Goal: Transaction & Acquisition: Book appointment/travel/reservation

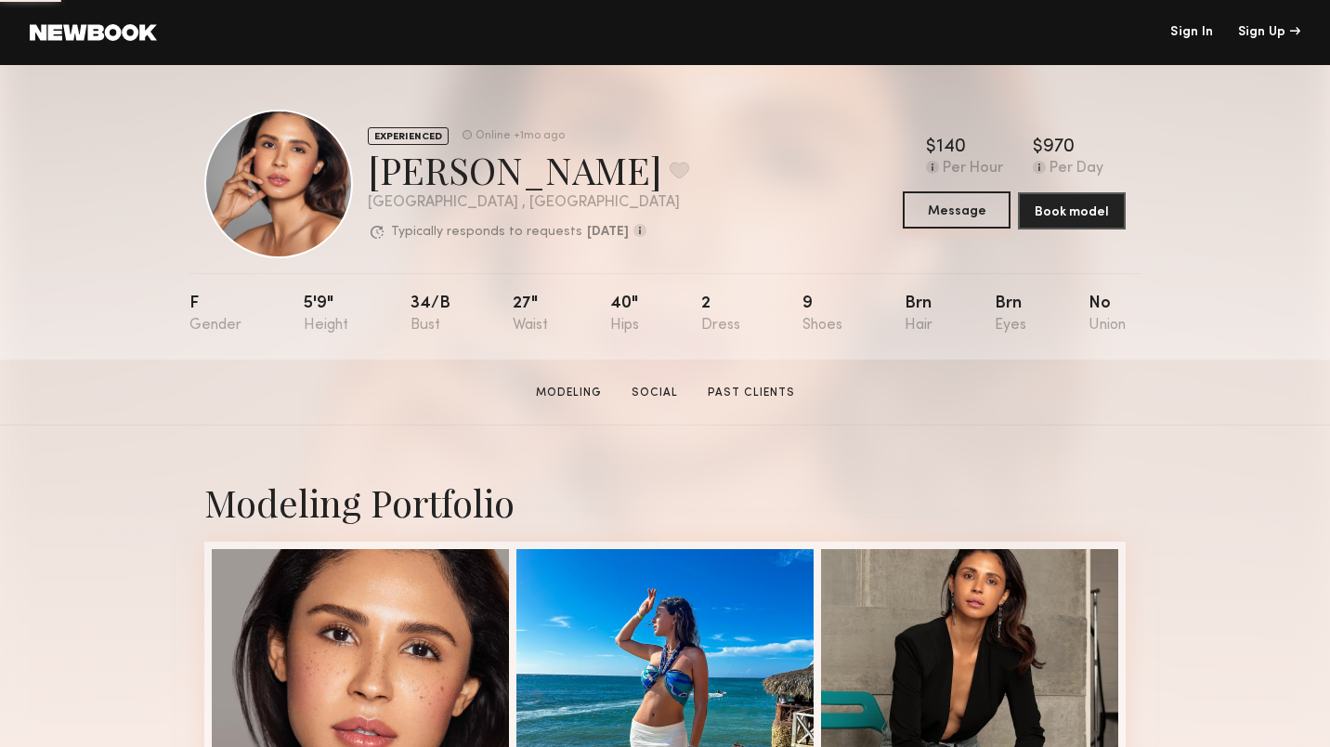
click at [968, 207] on button "Message" at bounding box center [957, 209] width 108 height 37
click at [1078, 223] on button "Book model" at bounding box center [1072, 209] width 108 height 37
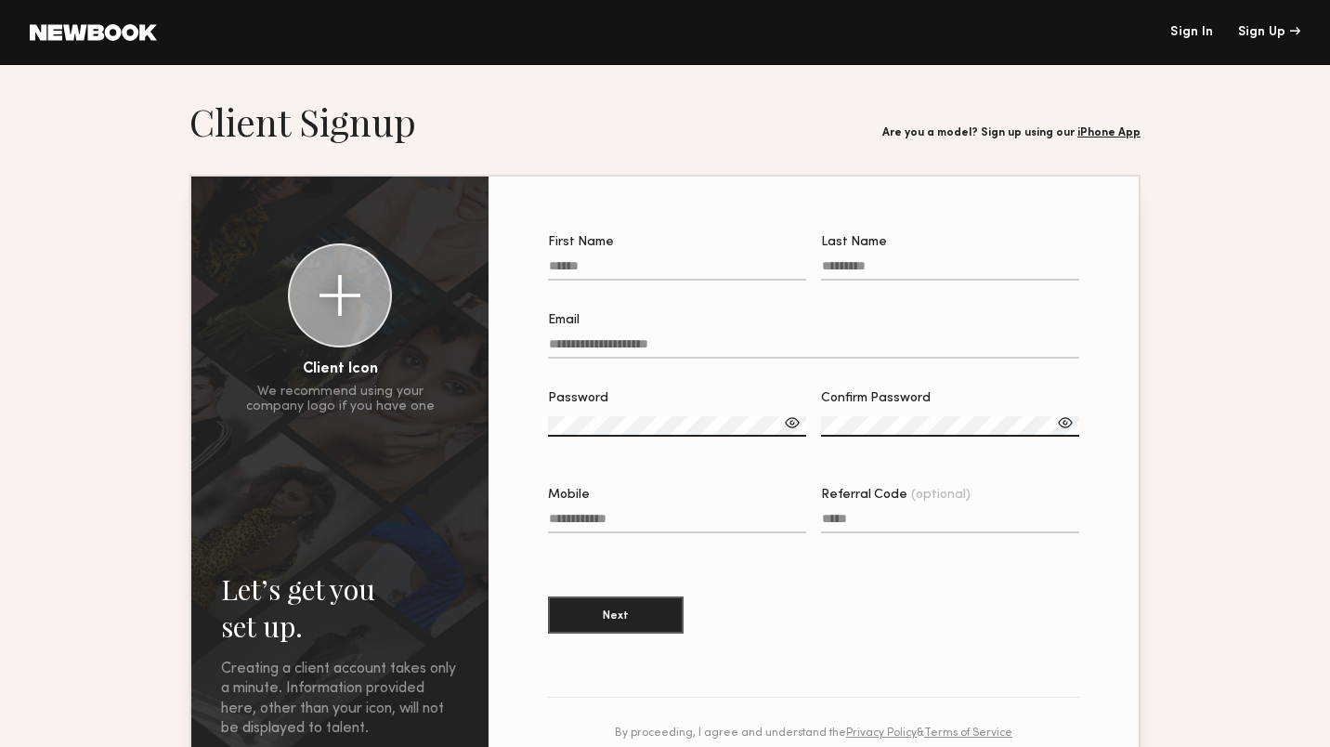
click at [498, 77] on div "Let’s get you set up. Sign Up Below. Creating a client account takes only a min…" at bounding box center [665, 493] width 1330 height 857
click at [524, 125] on header "Let’s get you set up. Sign Up Below. Creating a client account takes only a min…" at bounding box center [664, 121] width 951 height 46
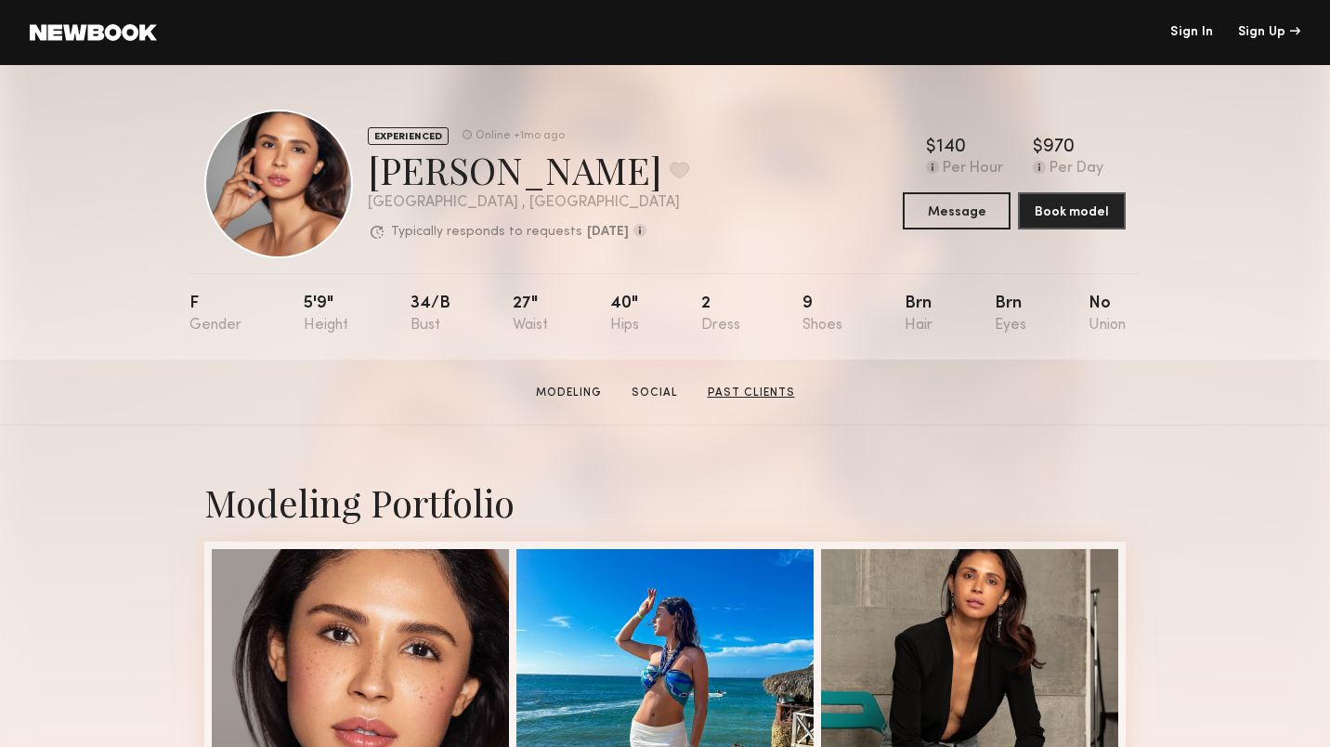
click at [758, 387] on link "Past Clients" at bounding box center [751, 392] width 102 height 17
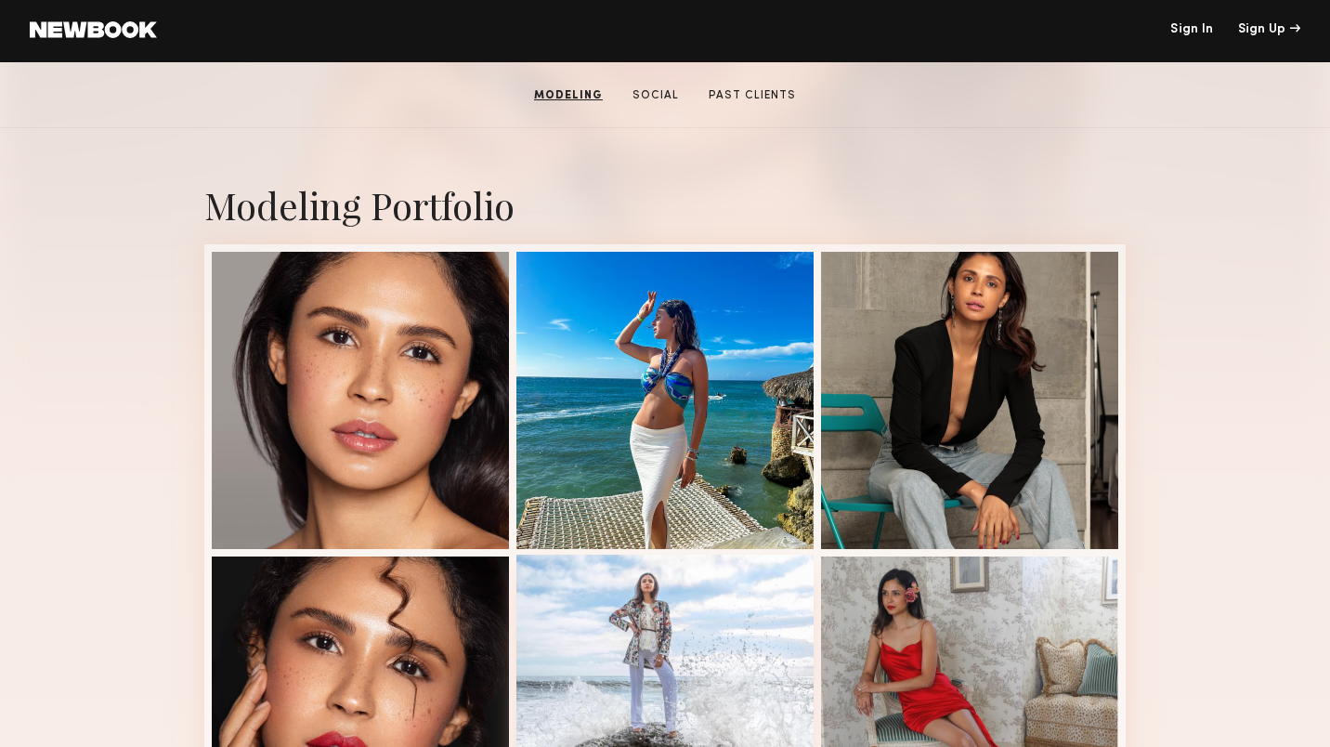
scroll to position [272, 0]
